Goal: Task Accomplishment & Management: Manage account settings

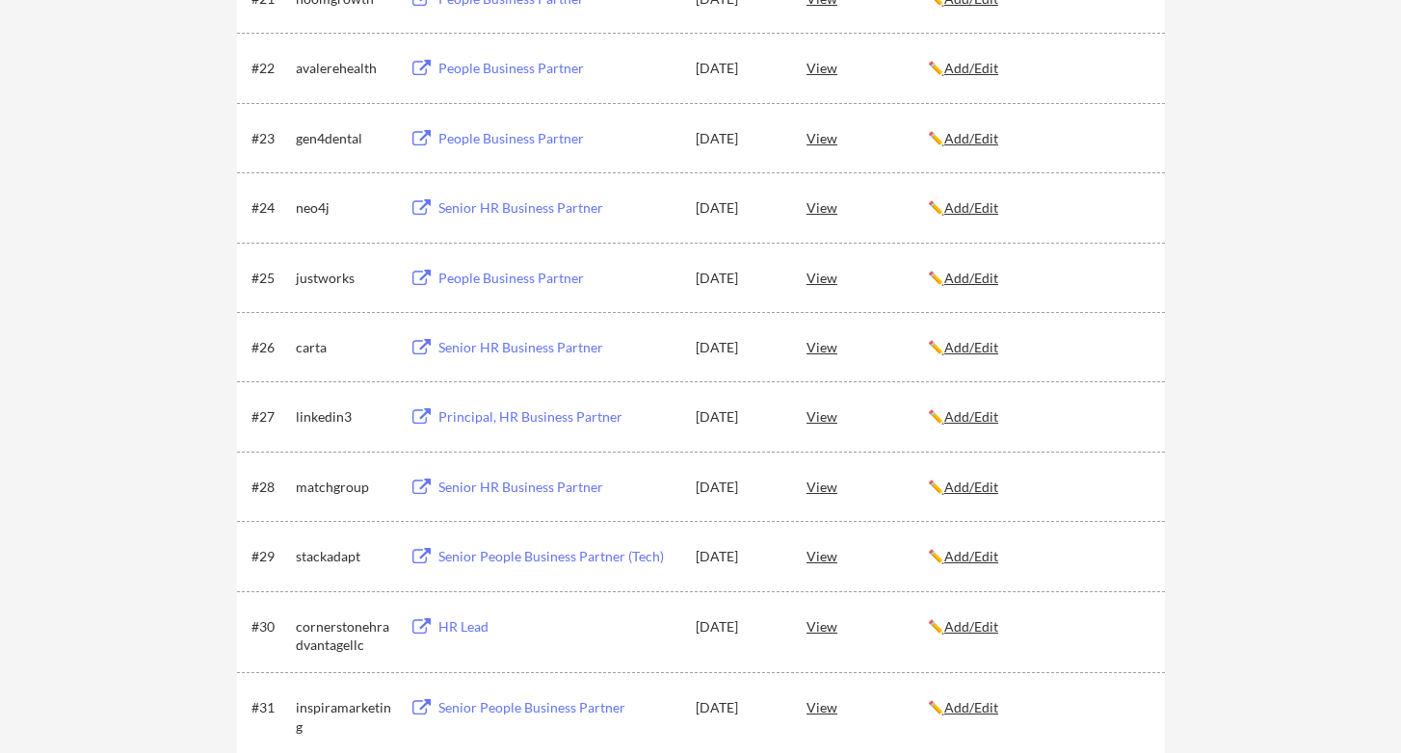
scroll to position [1962, 0]
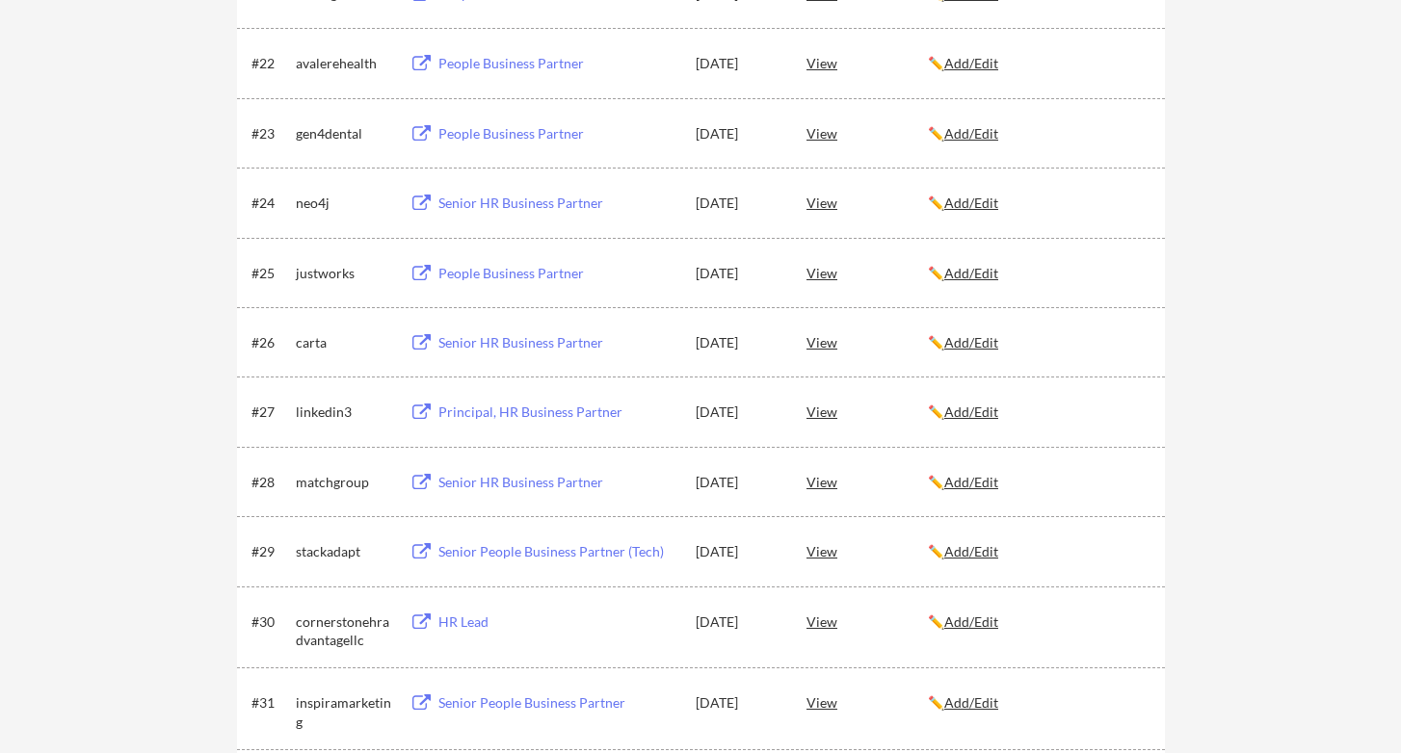
click at [836, 416] on div "View" at bounding box center [866, 411] width 121 height 35
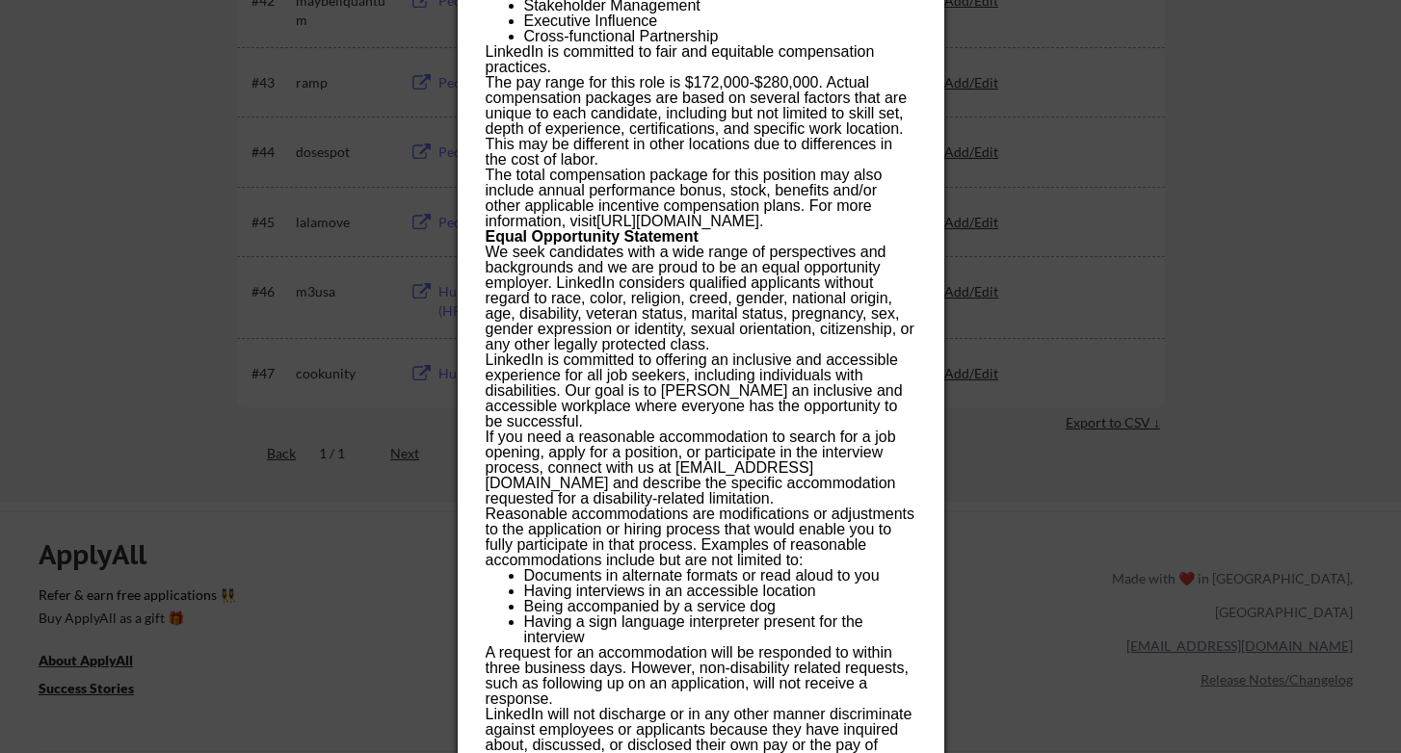
scroll to position [3486, 0]
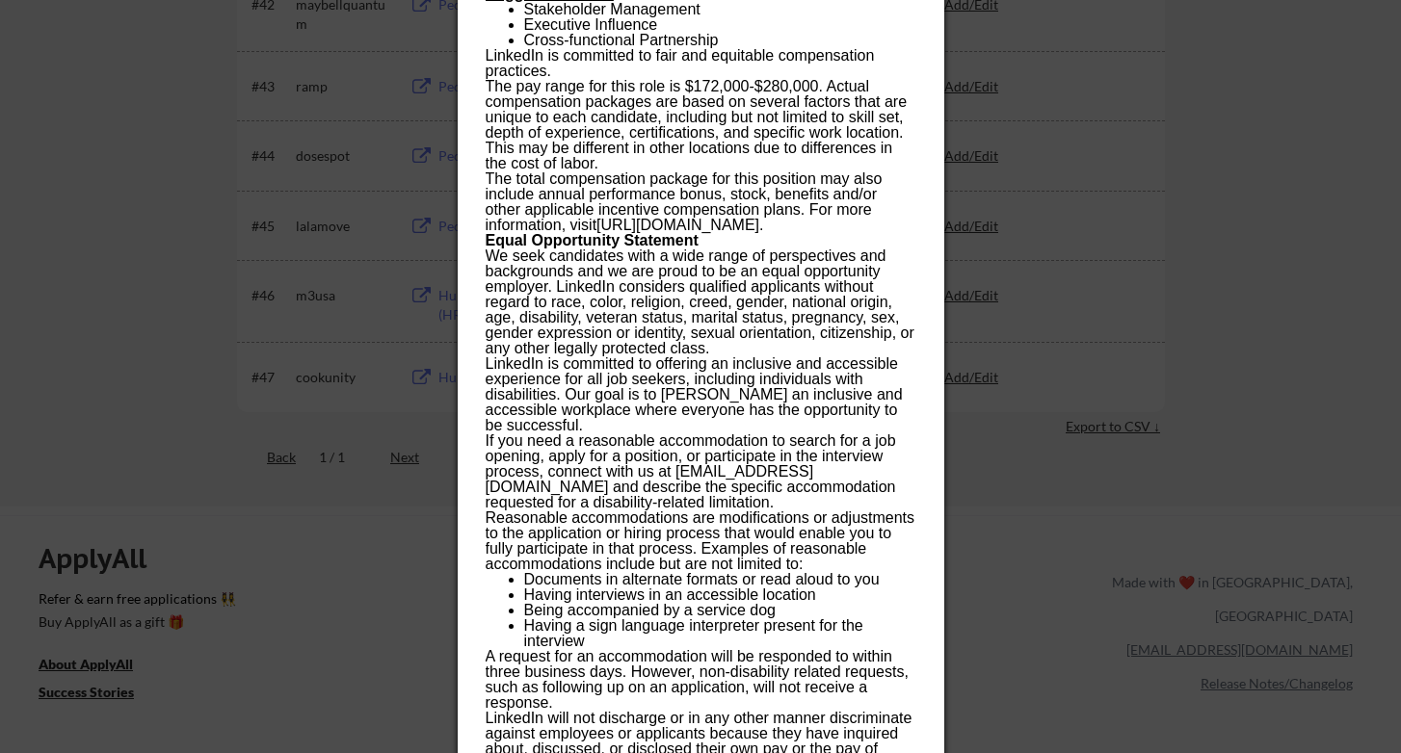
click at [172, 328] on div at bounding box center [700, 376] width 1401 height 753
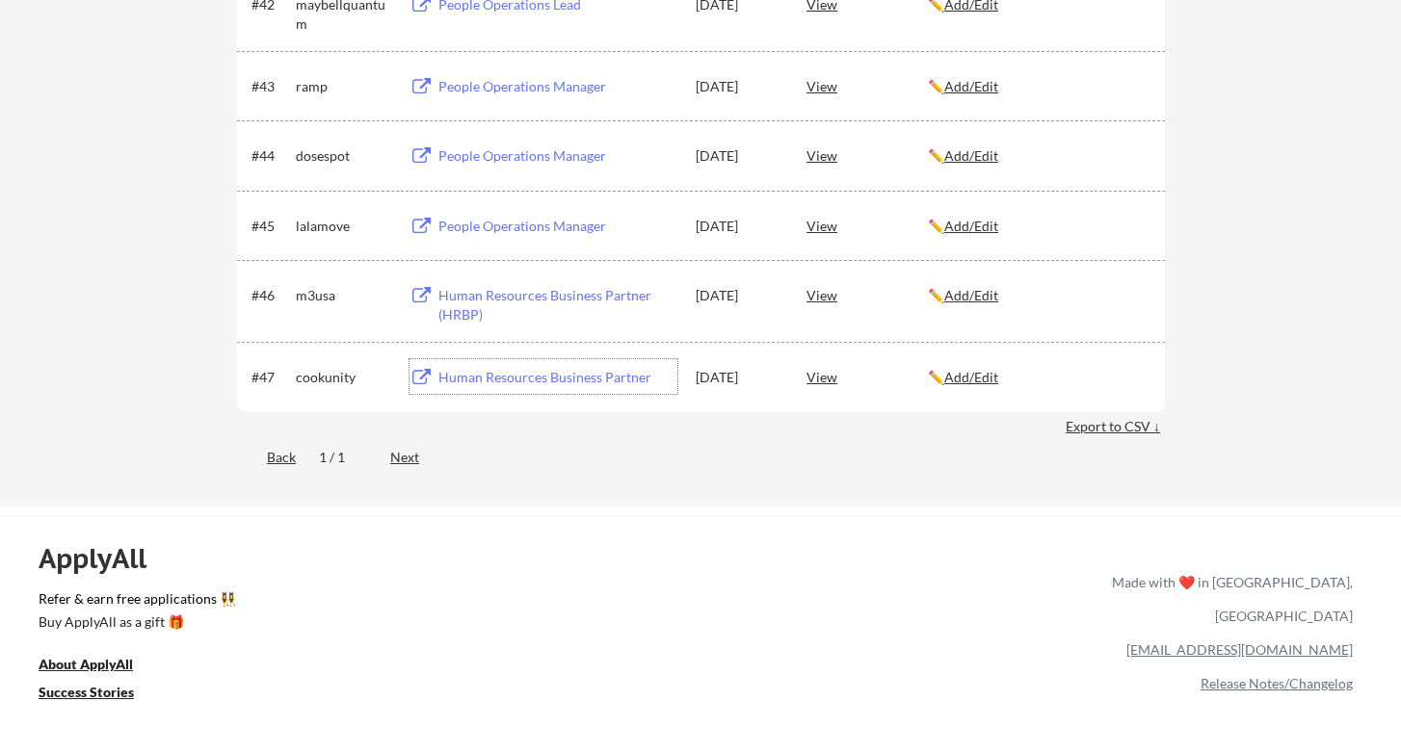
click at [512, 382] on div "Human Resources Business Partner" at bounding box center [557, 377] width 239 height 19
click at [403, 462] on div "Next" at bounding box center [415, 457] width 51 height 19
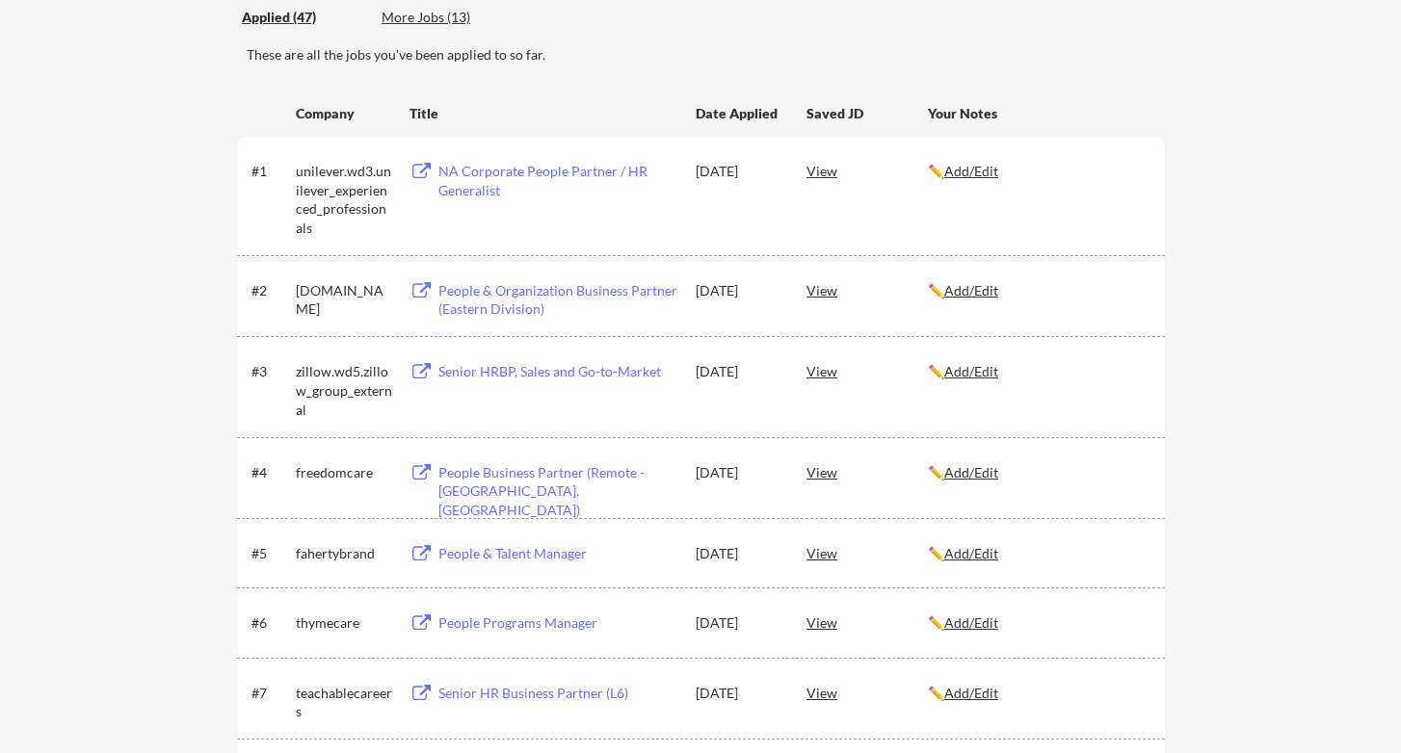
scroll to position [236, 0]
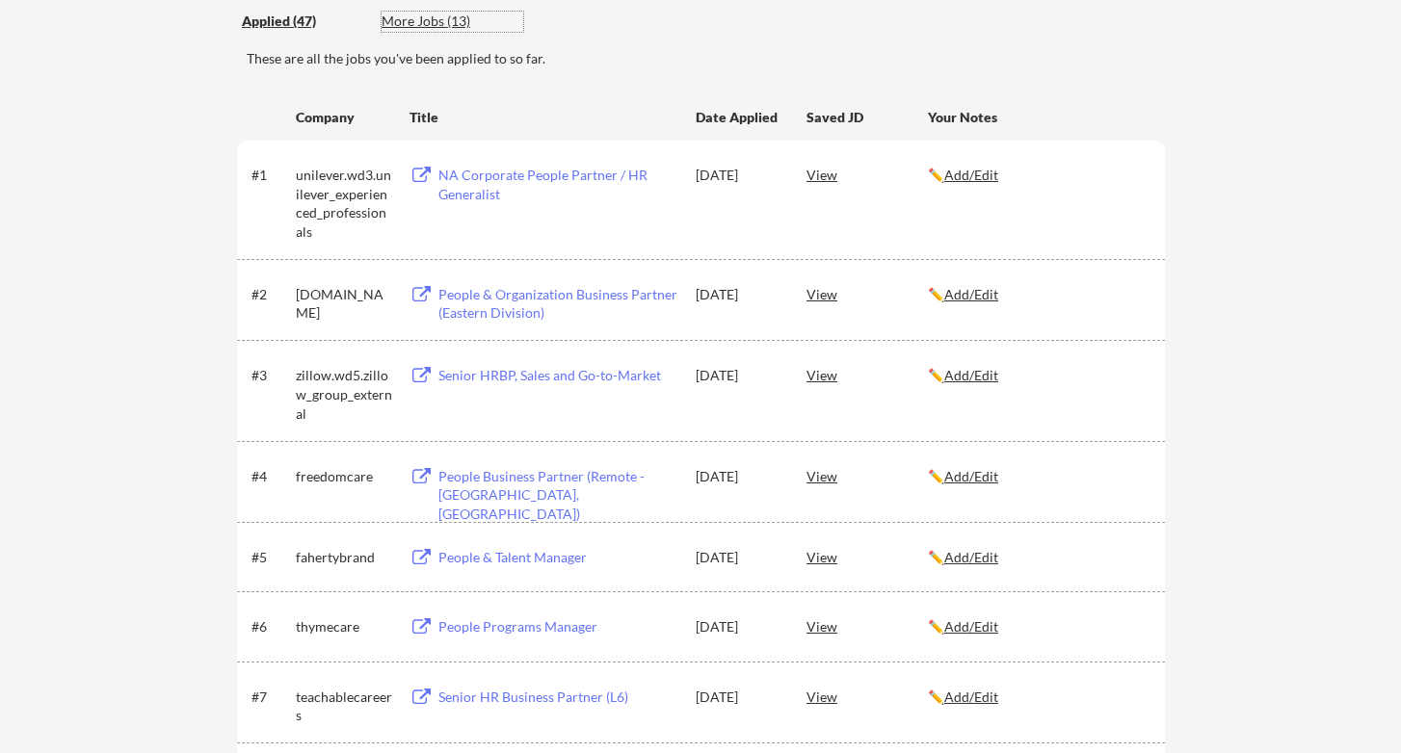
click at [441, 15] on div "More Jobs (13)" at bounding box center [452, 21] width 142 height 19
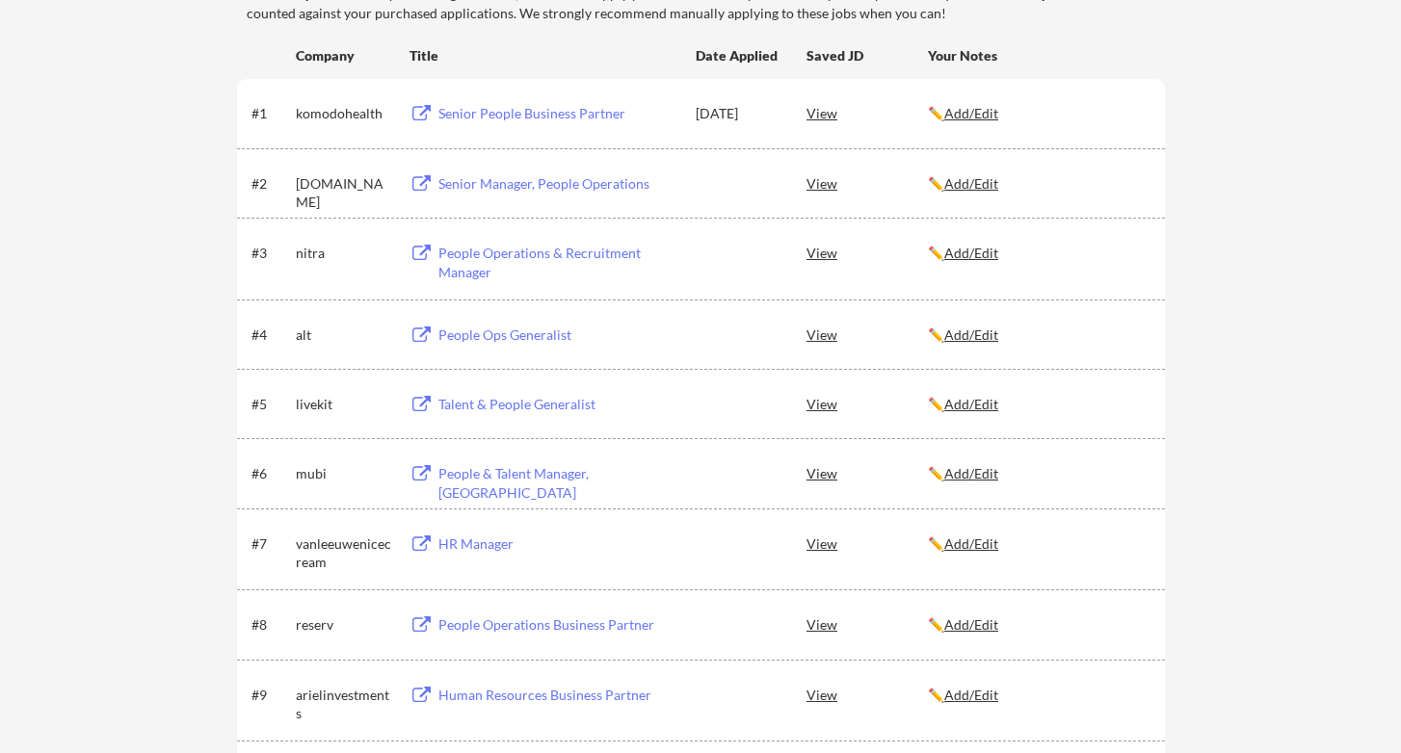
scroll to position [295, 0]
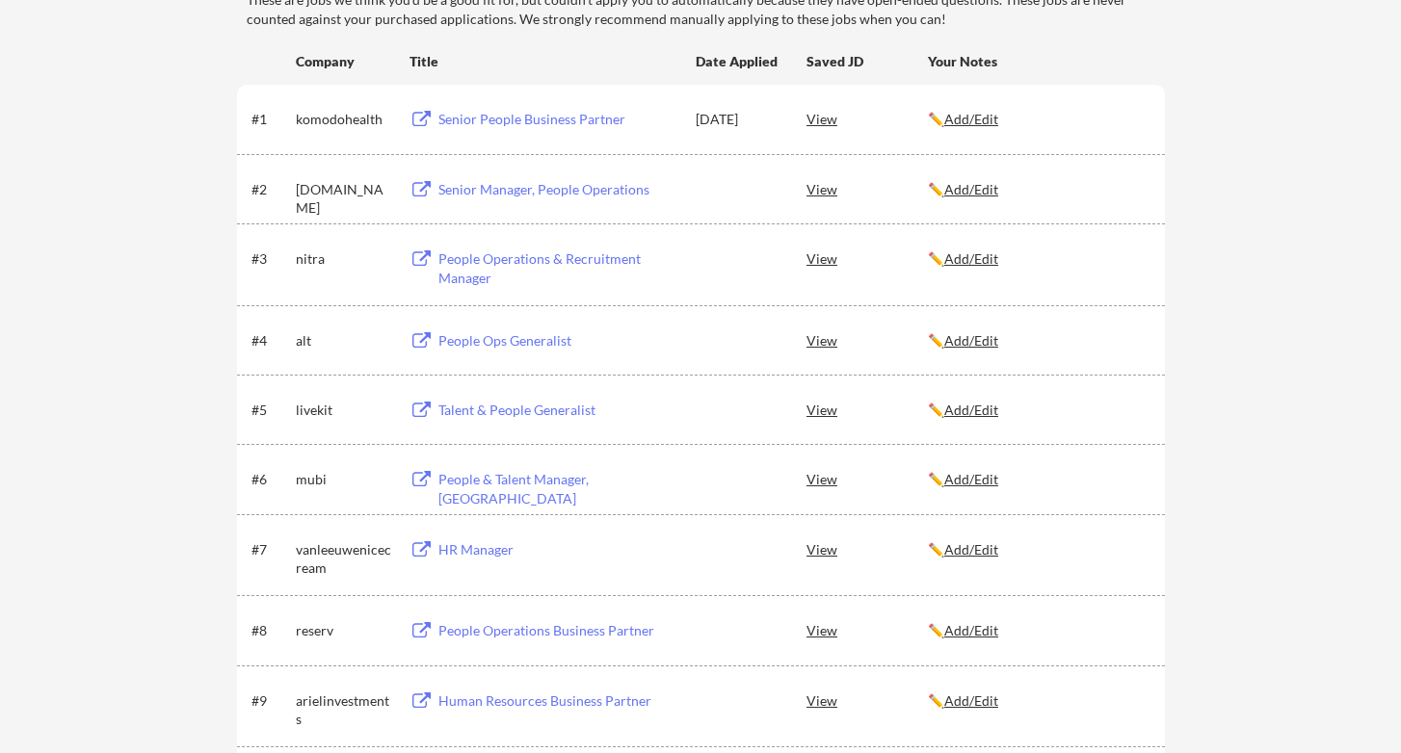
click at [820, 341] on div "View" at bounding box center [866, 340] width 121 height 35
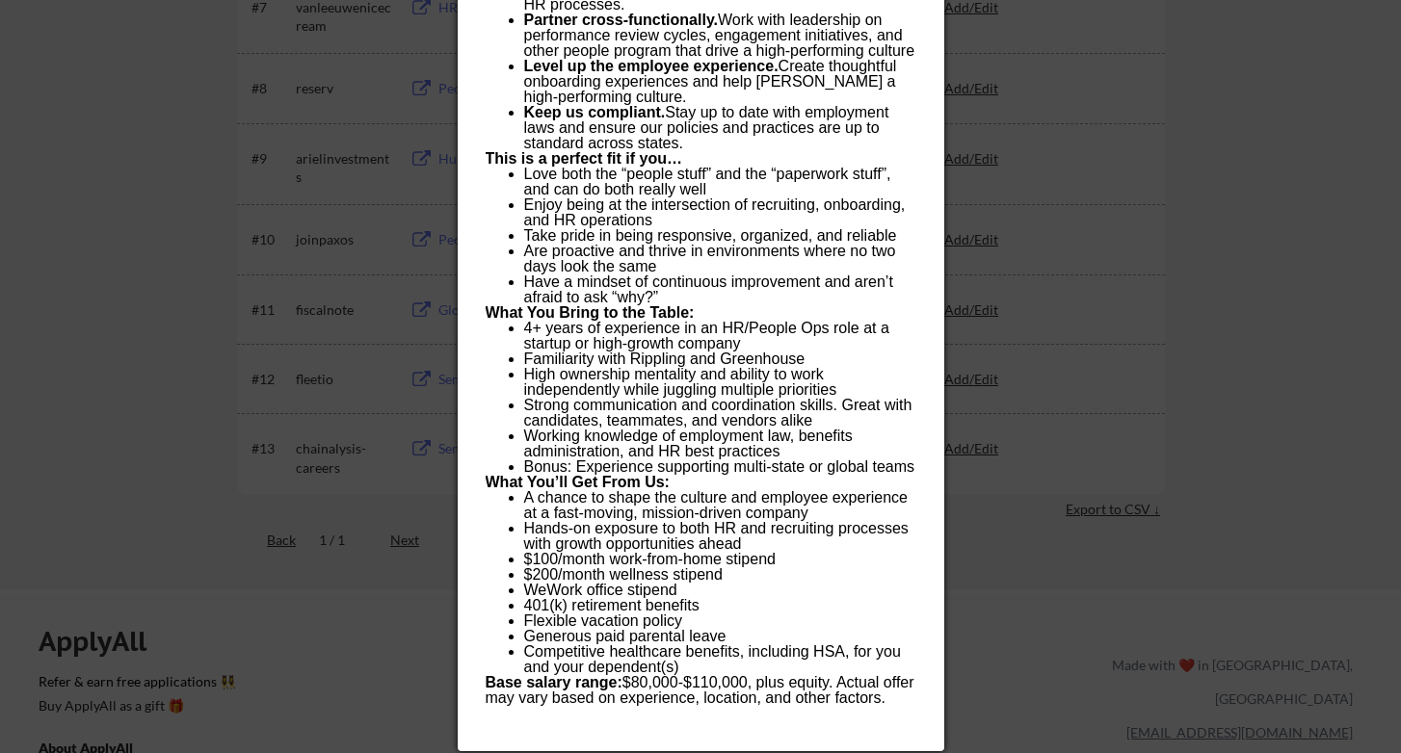
scroll to position [847, 0]
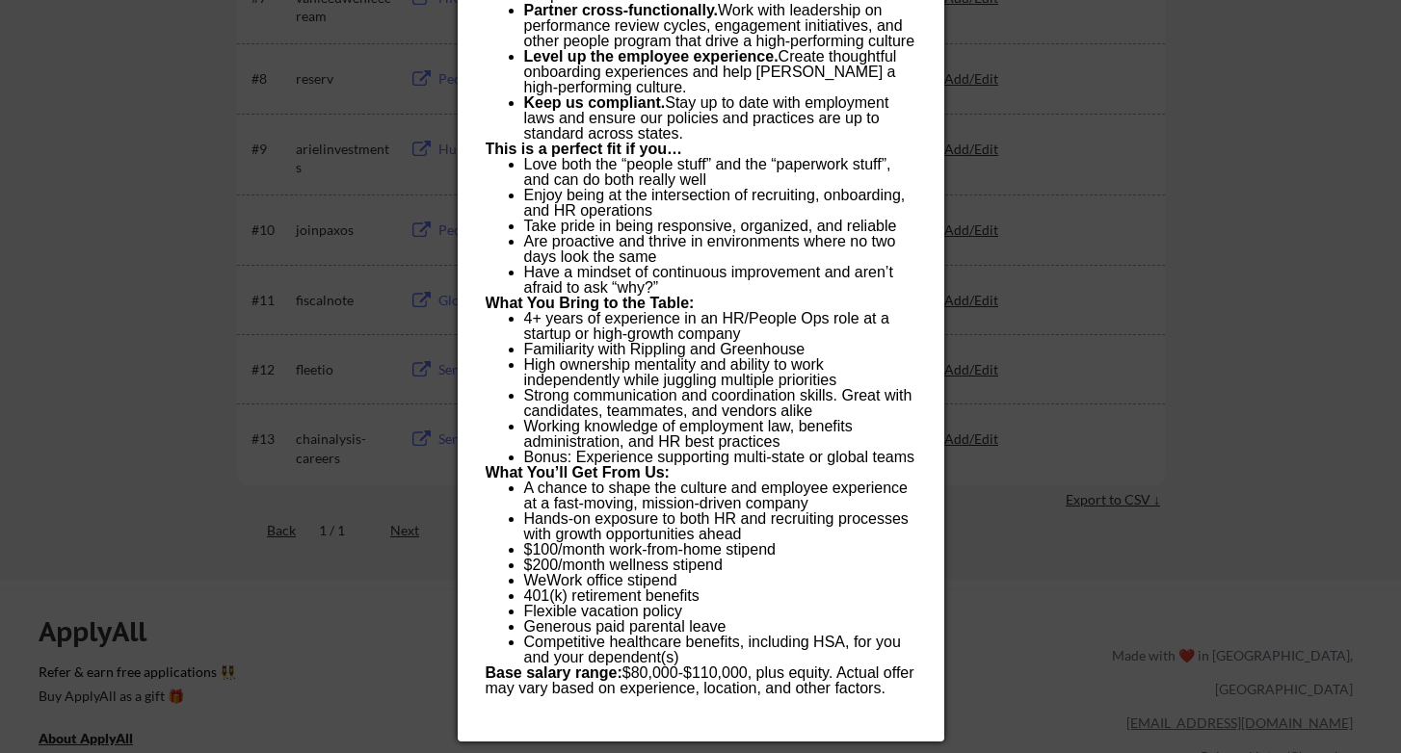
click at [120, 296] on div at bounding box center [700, 376] width 1401 height 753
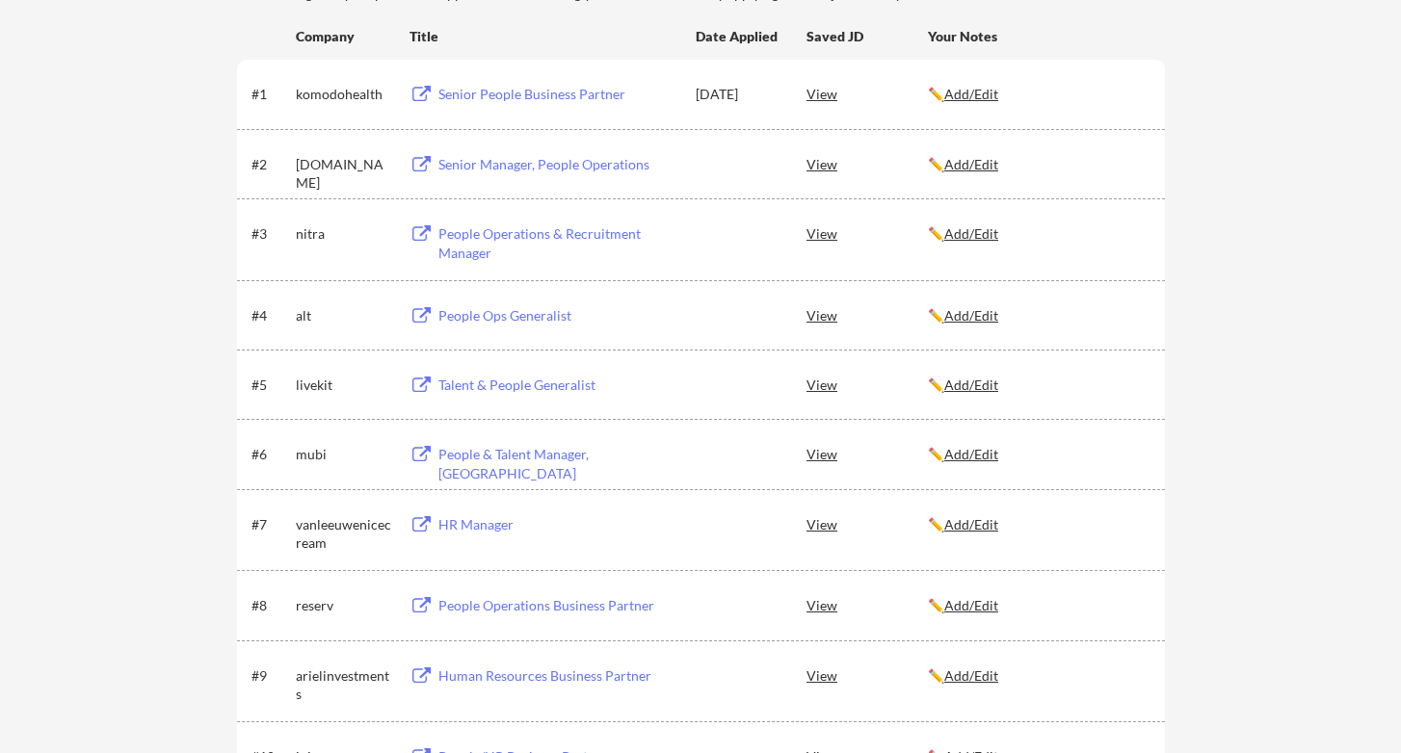
scroll to position [313, 0]
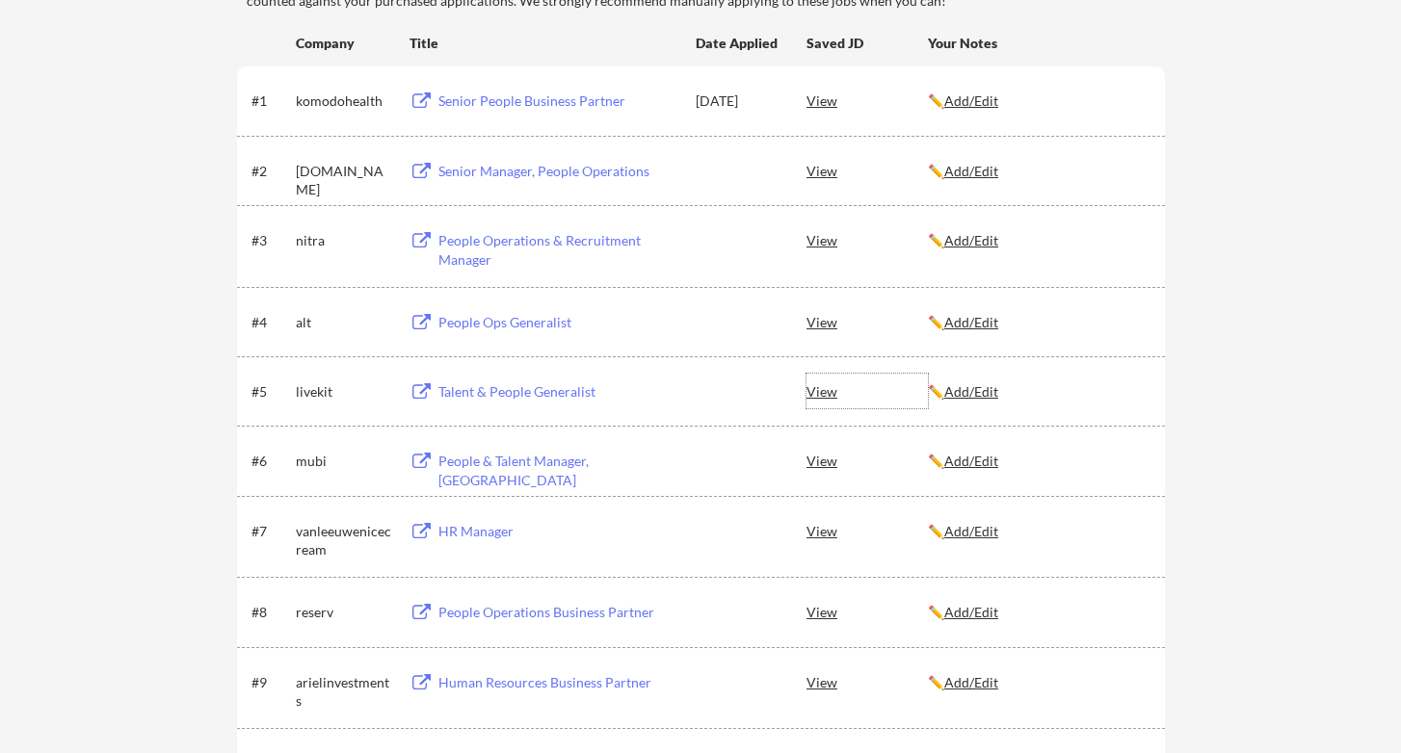
click at [822, 395] on div "View" at bounding box center [866, 391] width 121 height 35
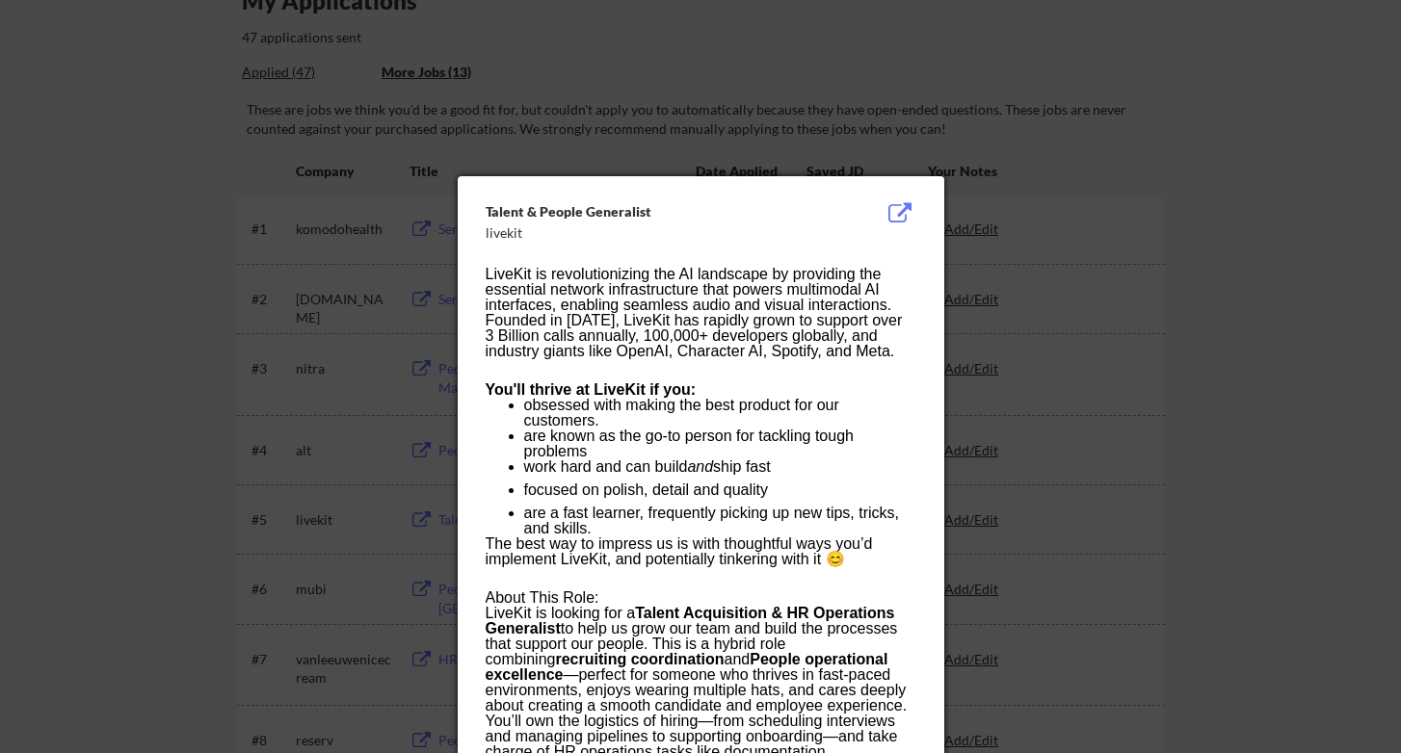
scroll to position [182, 0]
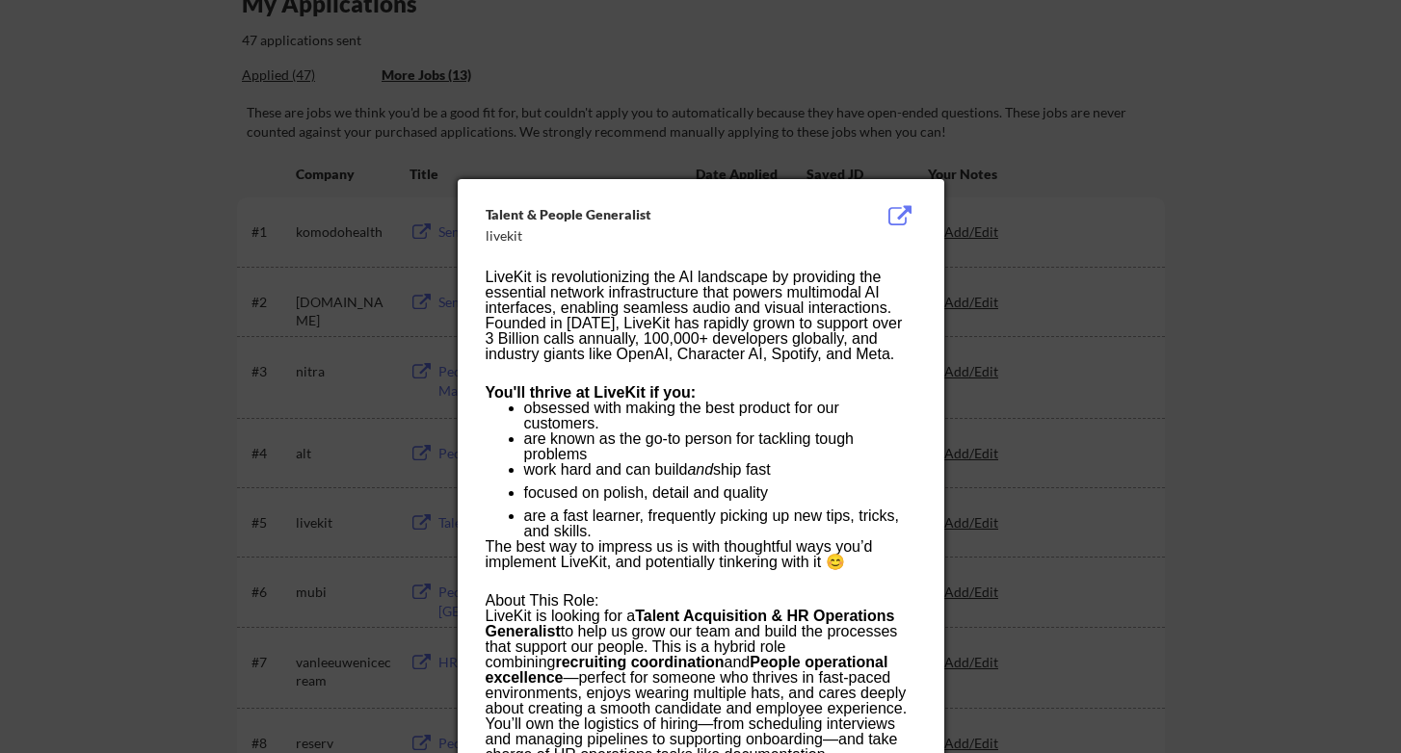
click at [197, 306] on div at bounding box center [700, 376] width 1401 height 753
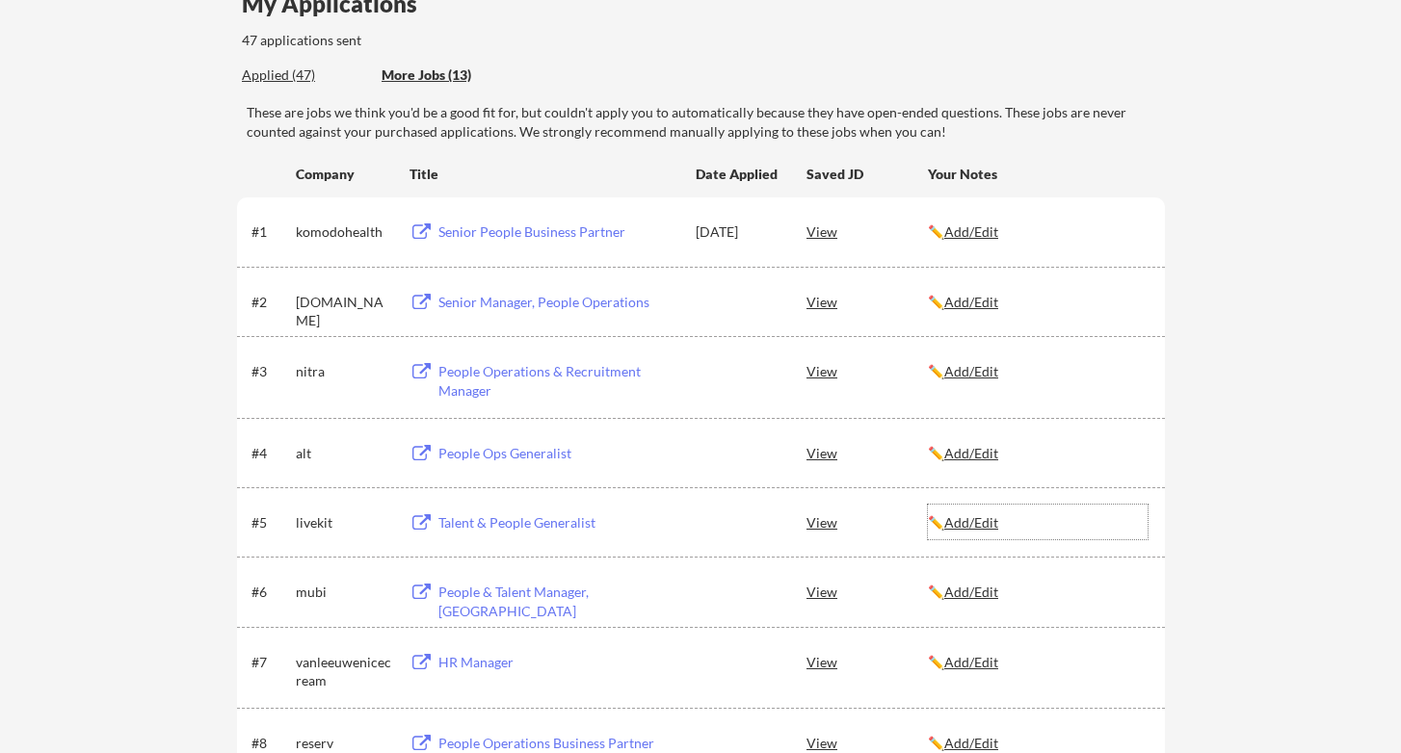
click at [985, 523] on u "Add/Edit" at bounding box center [971, 522] width 54 height 16
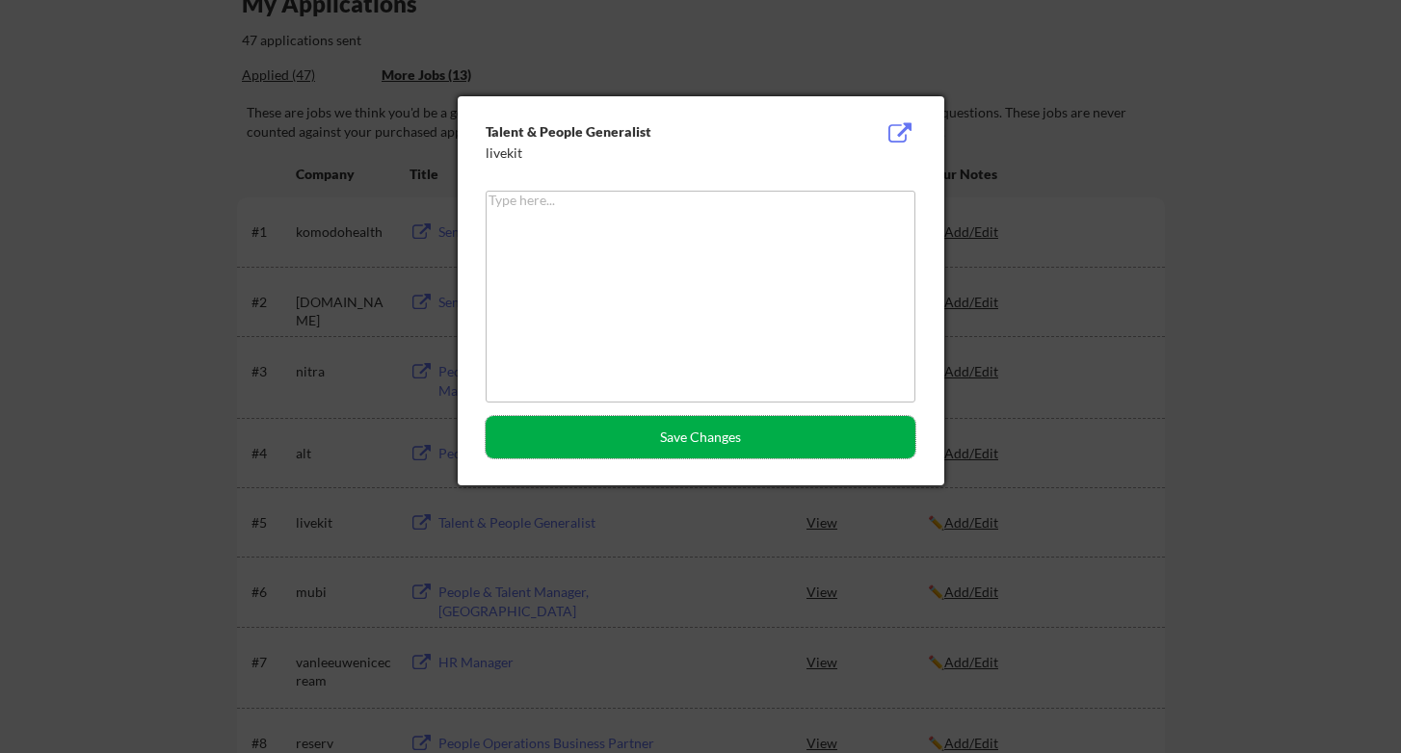
click at [775, 452] on button "Save Changes" at bounding box center [701, 437] width 430 height 42
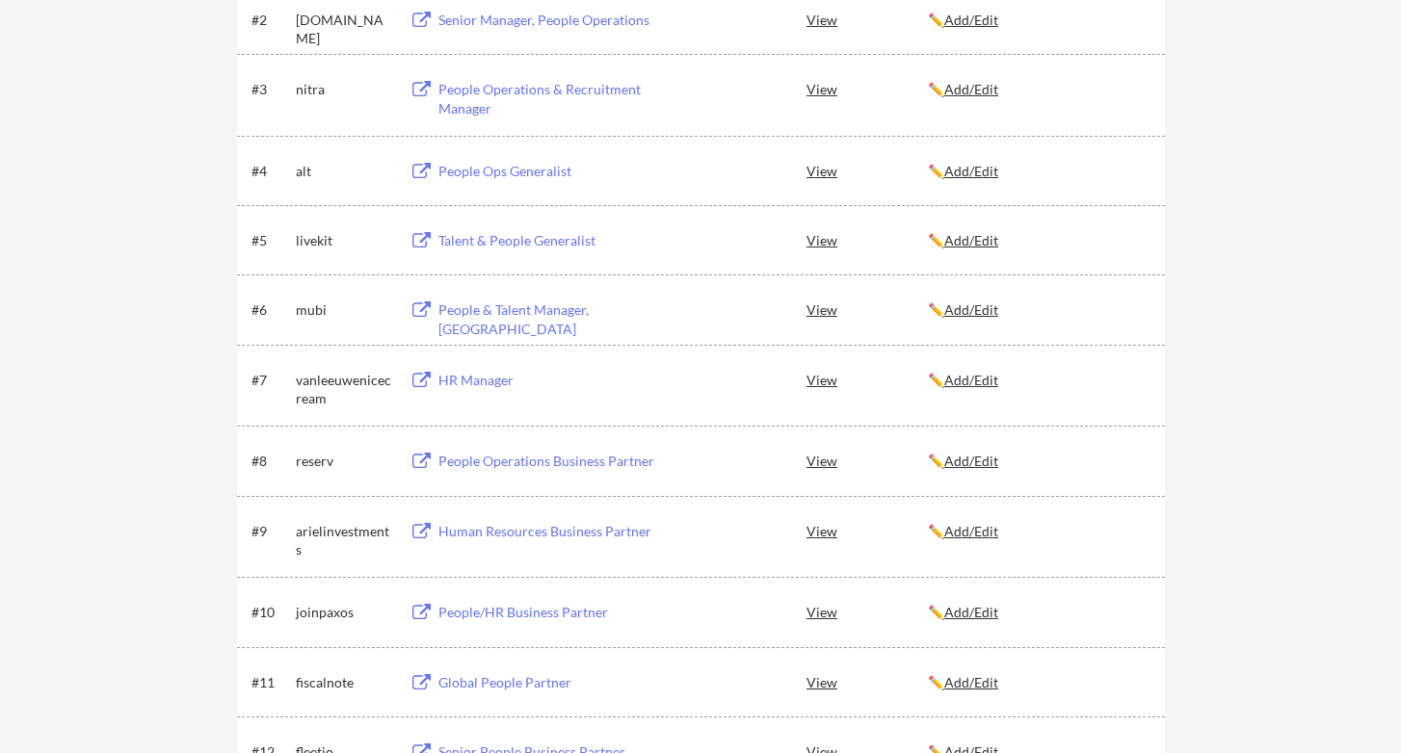
scroll to position [0, 0]
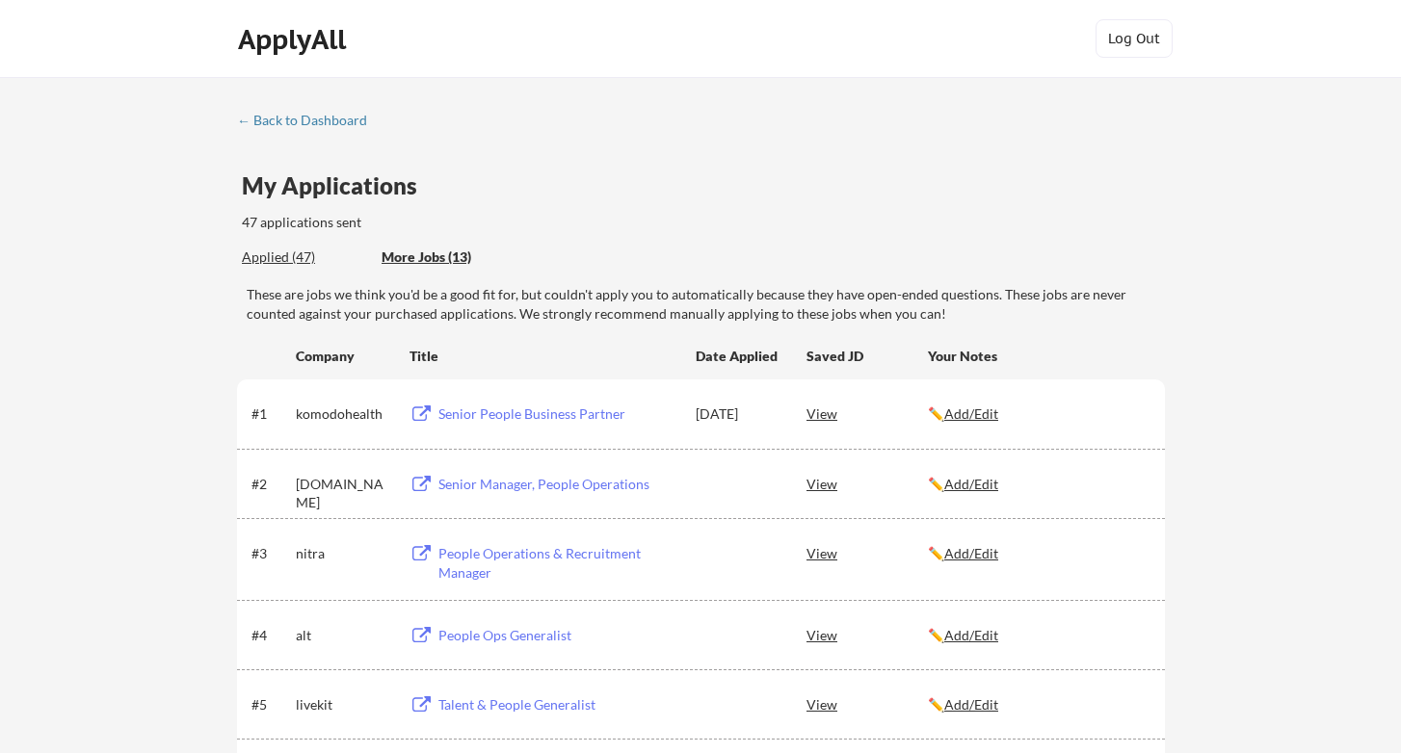
click at [825, 485] on div "View" at bounding box center [866, 483] width 121 height 35
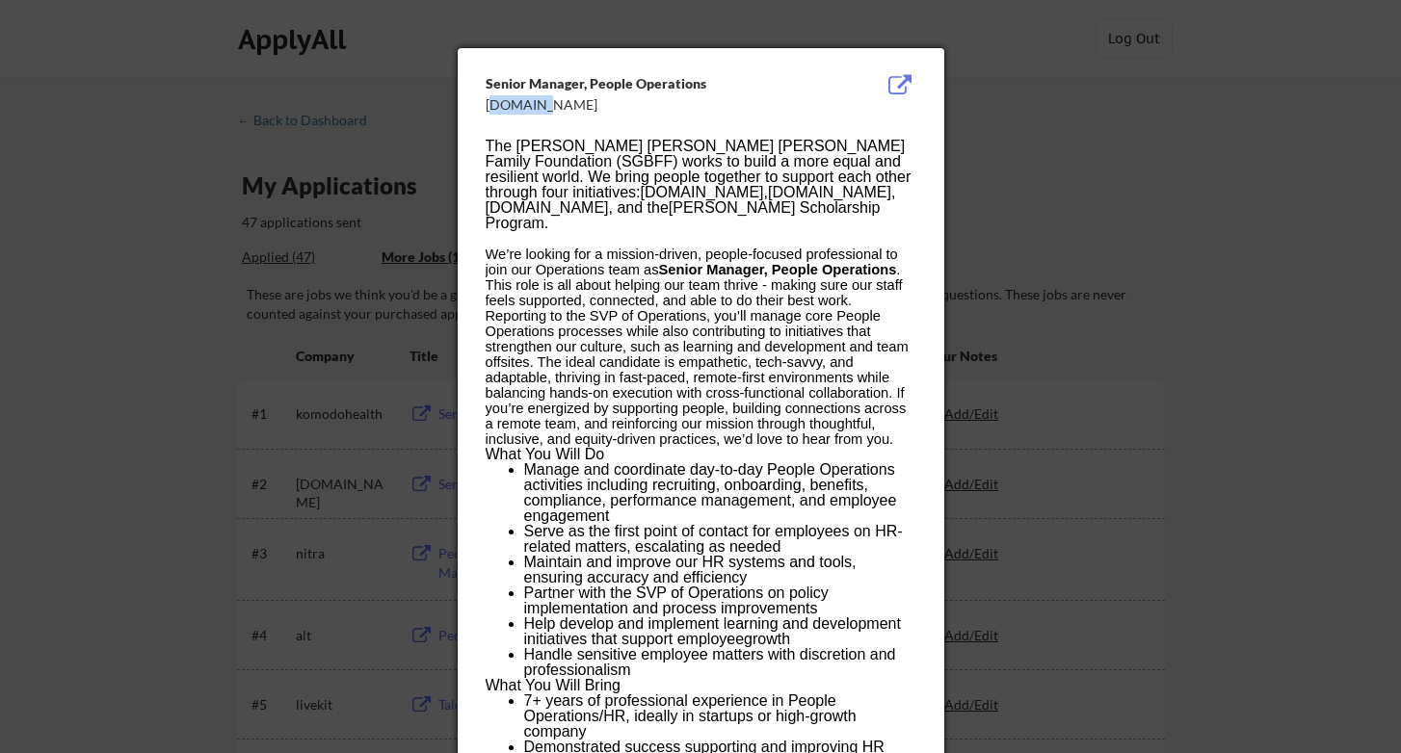
drag, startPoint x: 531, startPoint y: 109, endPoint x: 491, endPoint y: 109, distance: 39.5
click at [491, 109] on div "[DOMAIN_NAME]" at bounding box center [652, 104] width 333 height 19
click at [570, 200] on span "[PERSON_NAME] Scholarship Program" at bounding box center [683, 215] width 395 height 32
click at [513, 110] on div "[DOMAIN_NAME]" at bounding box center [652, 104] width 333 height 19
